Goal: Information Seeking & Learning: Learn about a topic

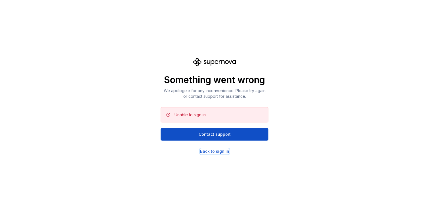
click at [220, 151] on div "Back to sign in" at bounding box center [214, 152] width 29 height 6
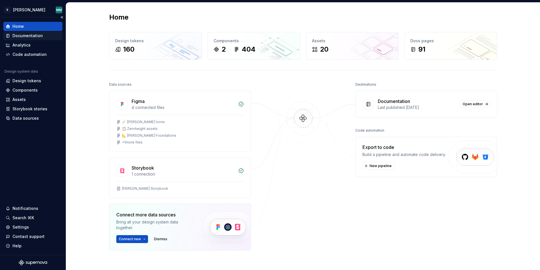
click at [34, 33] on div "Documentation" at bounding box center [27, 36] width 30 height 6
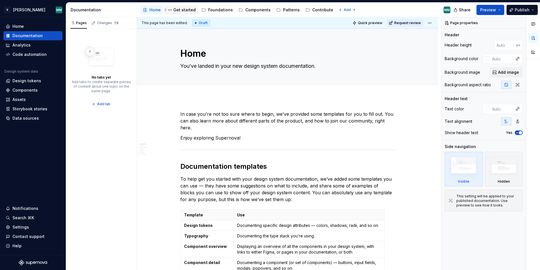
click at [179, 10] on div "Get started" at bounding box center [184, 10] width 22 height 6
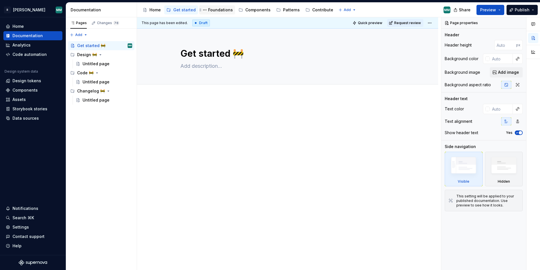
click at [218, 10] on div "Foundations" at bounding box center [220, 10] width 25 height 6
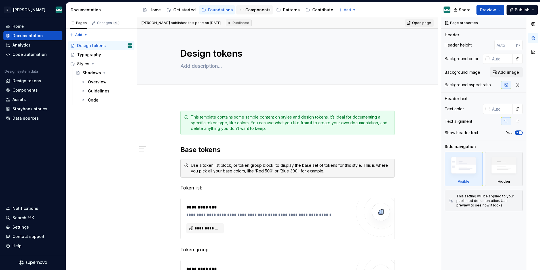
click at [258, 9] on div "Components" at bounding box center [257, 10] width 25 height 6
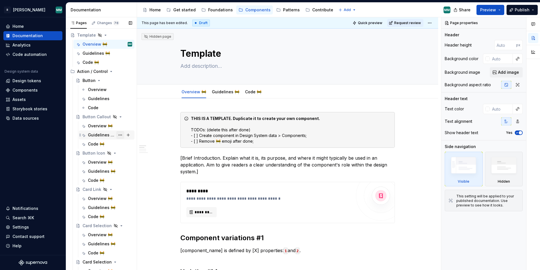
scroll to position [37, 0]
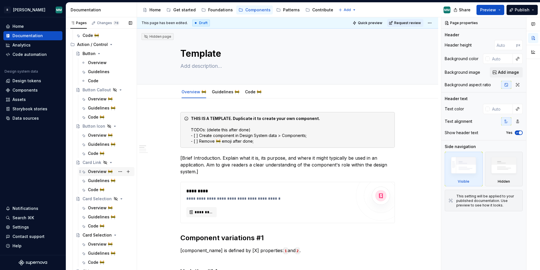
click at [96, 173] on div "Overview 🚧" at bounding box center [100, 172] width 25 height 6
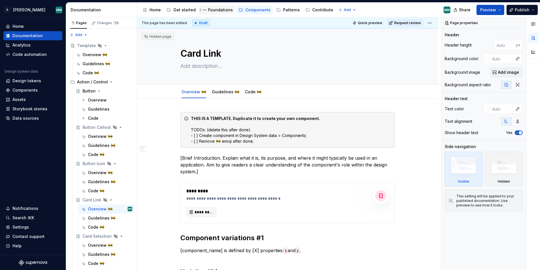
click at [212, 11] on div "Foundations" at bounding box center [220, 10] width 25 height 6
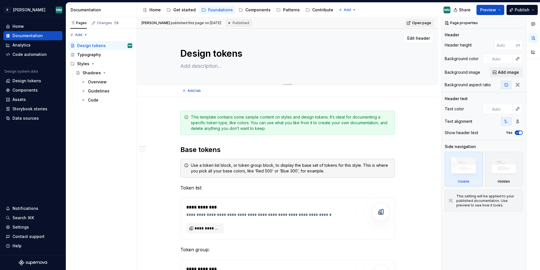
click at [210, 68] on textarea at bounding box center [286, 66] width 214 height 9
click at [210, 67] on textarea at bounding box center [286, 66] width 214 height 9
click at [319, 85] on div "Add tab" at bounding box center [287, 91] width 301 height 12
type textarea "*"
